Goal: Find specific page/section: Find specific page/section

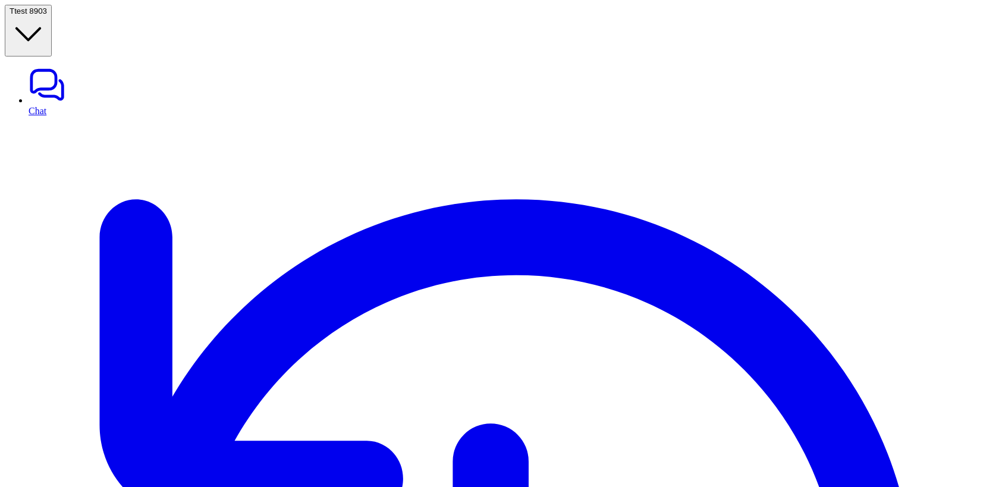
type textarea "**********"
click at [52, 11] on button "T test 8903" at bounding box center [28, 31] width 47 height 52
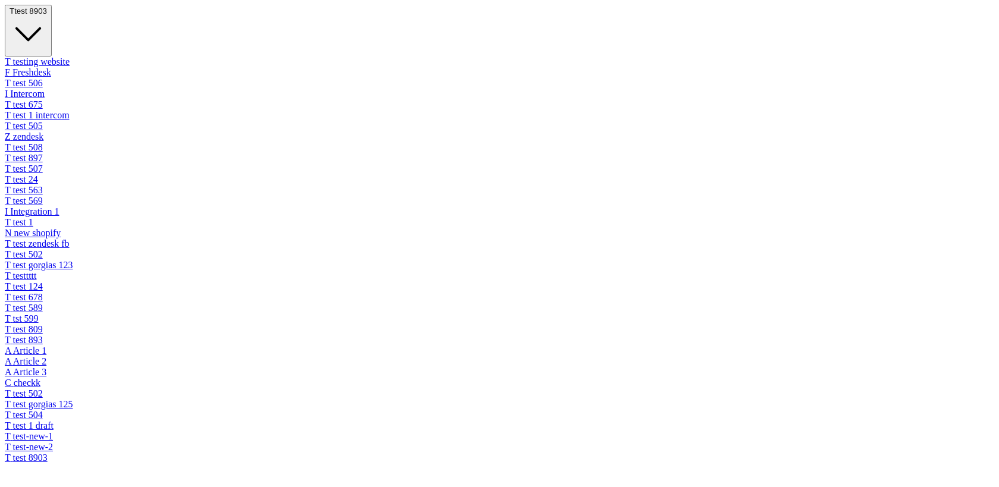
click at [73, 56] on link "T testing website" at bounding box center [499, 61] width 989 height 11
